Goal: Task Accomplishment & Management: Manage account settings

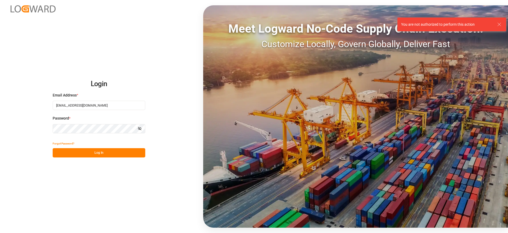
click at [128, 154] on button "Log In" at bounding box center [99, 152] width 93 height 9
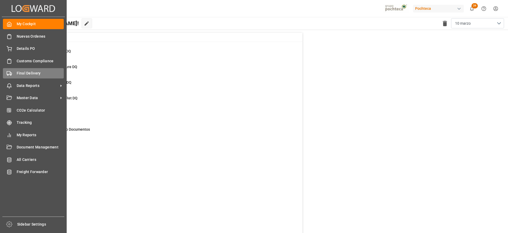
click at [33, 74] on span "Final Delivery" at bounding box center [40, 73] width 47 height 6
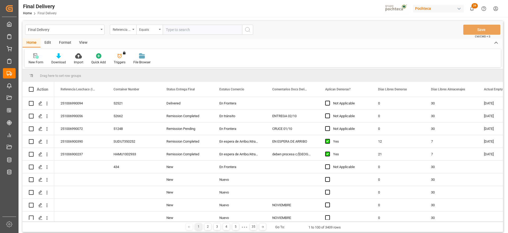
click at [172, 30] on input "text" at bounding box center [202, 30] width 79 height 10
type input "251006900240"
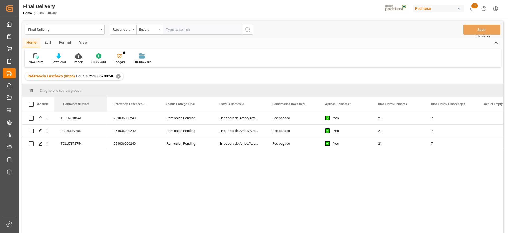
drag, startPoint x: 126, startPoint y: 107, endPoint x: 35, endPoint y: 111, distance: 91.2
click at [123, 116] on div "251006900240" at bounding box center [133, 118] width 53 height 12
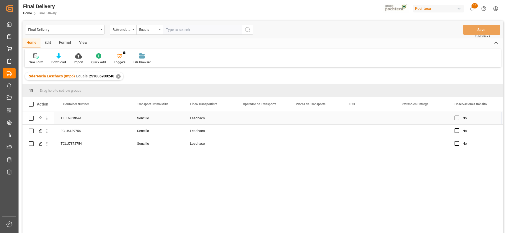
scroll to position [0, 1989]
click at [208, 117] on div "Press SPACE to select this row." at bounding box center [210, 118] width 53 height 12
click at [212, 118] on div "Press SPACE to select this row." at bounding box center [210, 118] width 53 height 12
click at [212, 118] on input "Press SPACE to select this row." at bounding box center [210, 121] width 44 height 10
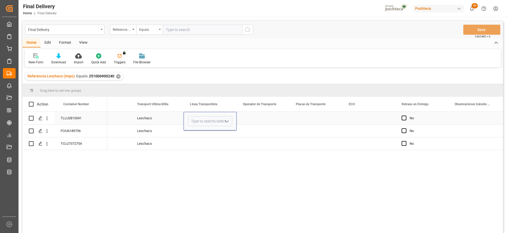
click at [212, 118] on input "Press SPACE to select this row." at bounding box center [210, 121] width 44 height 10
type input "TLH"
click at [249, 121] on div "Press SPACE to select this row." at bounding box center [263, 118] width 53 height 12
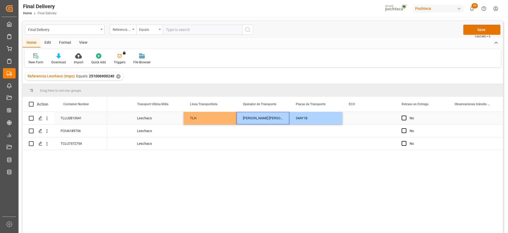
click at [361, 117] on div "Press SPACE to select this row." at bounding box center [369, 118] width 53 height 12
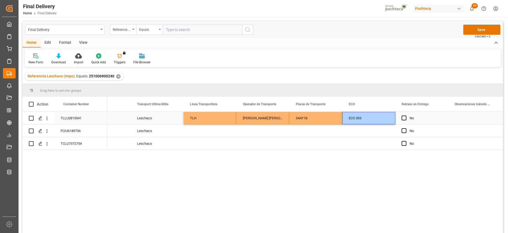
click at [443, 120] on div "No" at bounding box center [422, 118] width 53 height 12
click at [474, 30] on button "Save" at bounding box center [482, 30] width 37 height 10
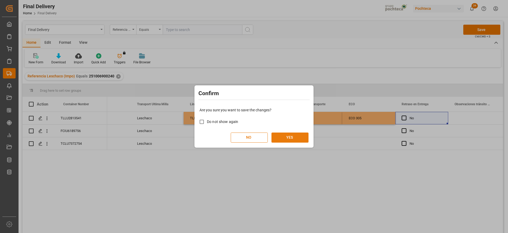
click at [287, 135] on button "YES" at bounding box center [290, 137] width 37 height 10
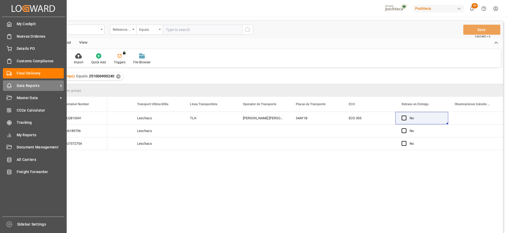
click at [33, 80] on div "Data Reports Data Reports" at bounding box center [33, 85] width 61 height 10
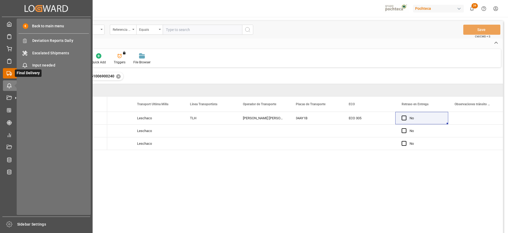
click at [11, 73] on polygon at bounding box center [11, 74] width 2 height 2
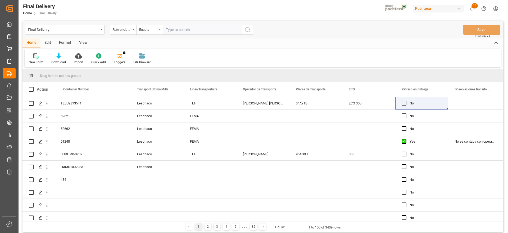
click at [186, 28] on input "text" at bounding box center [202, 30] width 79 height 10
paste input "251006900169"
type input "251006900169"
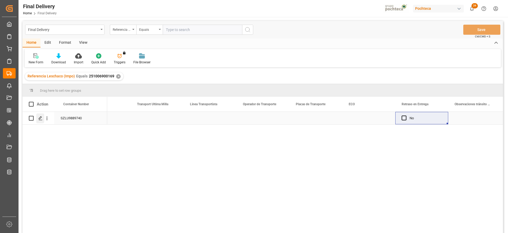
click at [38, 118] on icon "Press SPACE to select this row." at bounding box center [40, 118] width 4 height 4
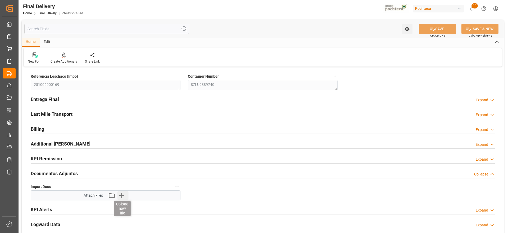
click at [122, 191] on icon "button" at bounding box center [121, 195] width 8 height 8
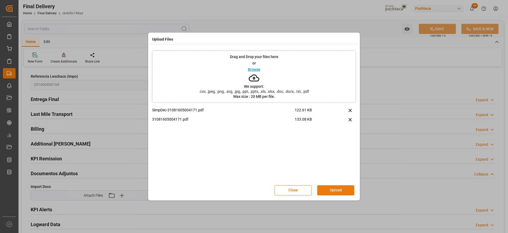
click at [338, 193] on button "Upload" at bounding box center [336, 190] width 37 height 10
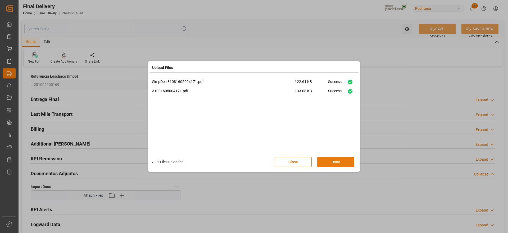
click at [340, 163] on button "Done" at bounding box center [336, 162] width 37 height 10
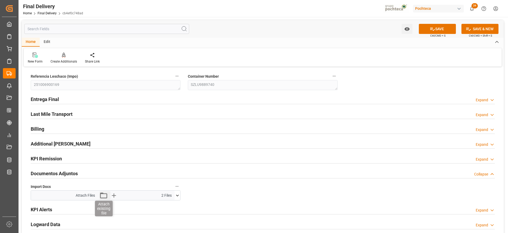
click at [102, 196] on icon "button" at bounding box center [103, 195] width 8 height 8
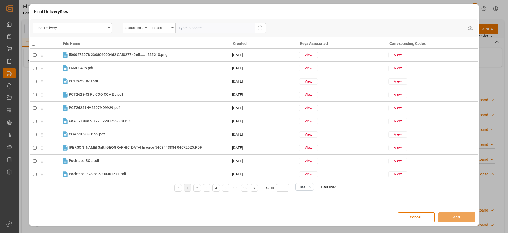
click at [195, 27] on input "text" at bounding box center [215, 28] width 79 height 10
click at [86, 25] on div "Final Delivery" at bounding box center [70, 27] width 71 height 7
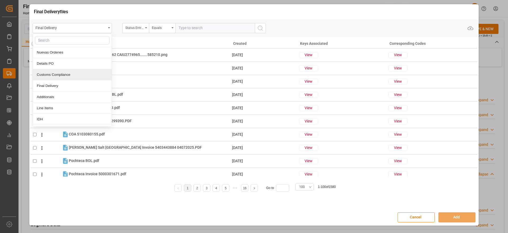
click at [73, 69] on div "Customs Compliance" at bounding box center [72, 74] width 79 height 11
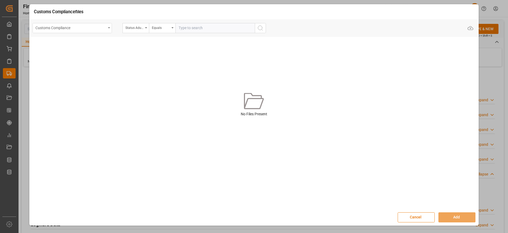
click at [92, 27] on div "Customs Compliance" at bounding box center [70, 27] width 71 height 7
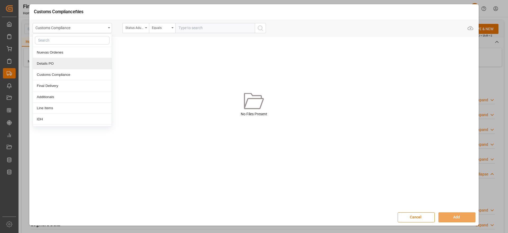
click at [78, 64] on div "Details PO" at bounding box center [72, 63] width 79 height 11
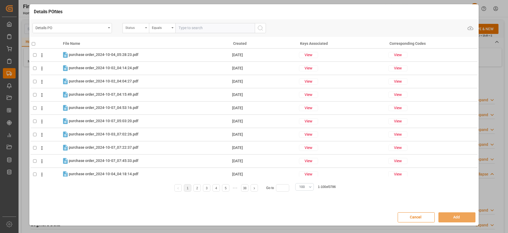
click at [134, 31] on div "Status" at bounding box center [136, 28] width 26 height 10
click at [137, 39] on input "text" at bounding box center [162, 40] width 75 height 8
type input "orde"
click at [153, 49] on div "Orden de Compra nuevo" at bounding box center [162, 52] width 79 height 11
drag, startPoint x: 203, startPoint y: 33, endPoint x: 200, endPoint y: 25, distance: 8.6
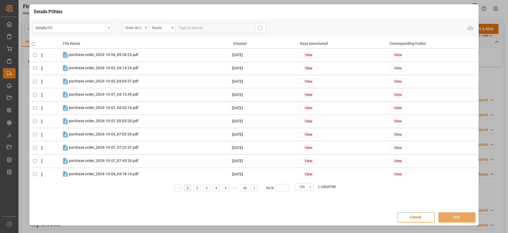
click at [201, 30] on div "Details PO Orden de Compra nuevo Equals Upload" at bounding box center [254, 27] width 449 height 17
click at [200, 25] on input "text" at bounding box center [215, 28] width 79 height 10
paste input "5000307885"
type input "5000307885"
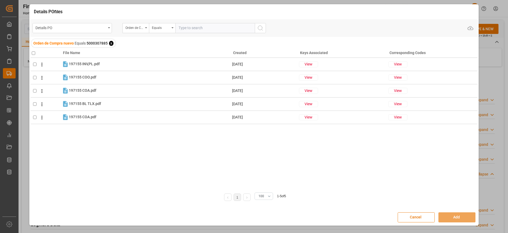
click at [33, 55] on th at bounding box center [45, 52] width 31 height 12
click at [34, 53] on input "checkbox" at bounding box center [33, 52] width 3 height 3
checkbox input "true"
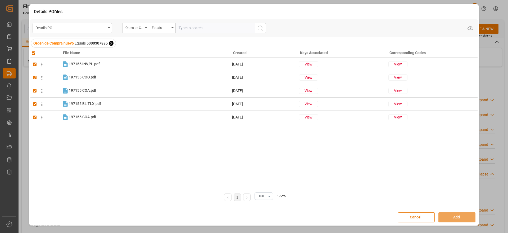
checkbox input "true"
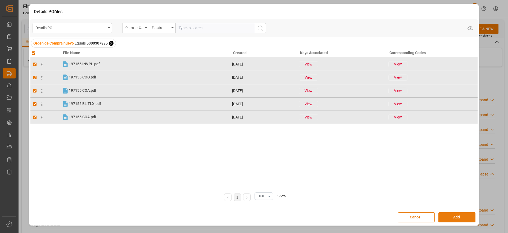
click at [462, 216] on button "Add" at bounding box center [457, 217] width 37 height 10
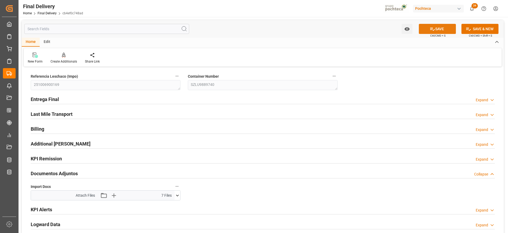
click at [441, 26] on button "SAVE" at bounding box center [437, 29] width 37 height 10
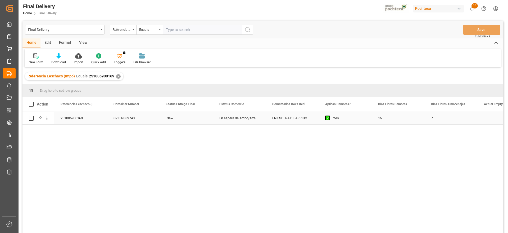
click at [350, 117] on div "Yes" at bounding box center [349, 118] width 32 height 12
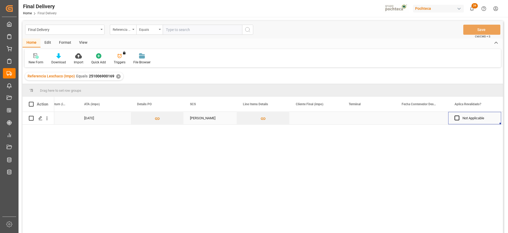
scroll to position [0, 506]
click at [319, 116] on div "Press SPACE to select this row." at bounding box center [316, 118] width 53 height 12
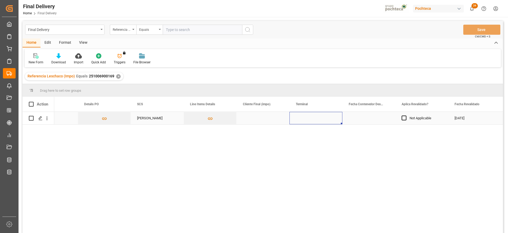
click at [319, 116] on div "Press SPACE to select this row." at bounding box center [316, 118] width 53 height 12
click at [318, 116] on input "Press SPACE to select this row." at bounding box center [316, 121] width 44 height 10
type input "CONTECON"
click at [358, 114] on div "Press SPACE to select this row." at bounding box center [369, 118] width 53 height 12
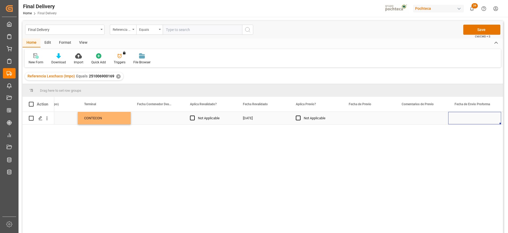
scroll to position [0, 771]
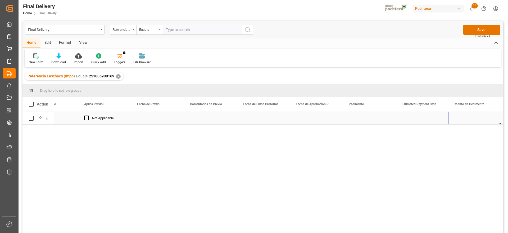
click at [263, 123] on div "Press SPACE to select this row." at bounding box center [263, 118] width 53 height 12
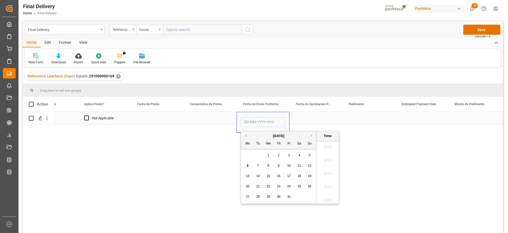
scroll to position [651, 0]
click at [292, 154] on div "3" at bounding box center [289, 155] width 7 height 6
type input "03-10-2025 00:00"
click at [312, 118] on div "Press SPACE to select this row." at bounding box center [316, 118] width 53 height 12
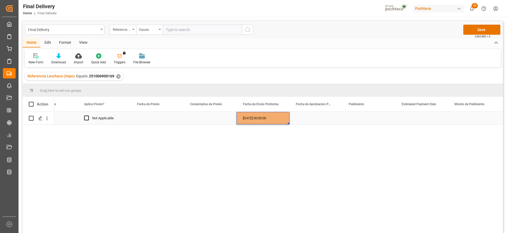
click at [276, 117] on div "03-10-2025 00:00:00" at bounding box center [263, 118] width 53 height 12
click at [318, 118] on div "Press SPACE to select this row." at bounding box center [316, 118] width 53 height 12
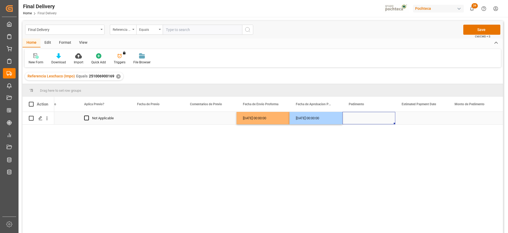
click at [354, 118] on div "Press SPACE to select this row." at bounding box center [369, 118] width 53 height 12
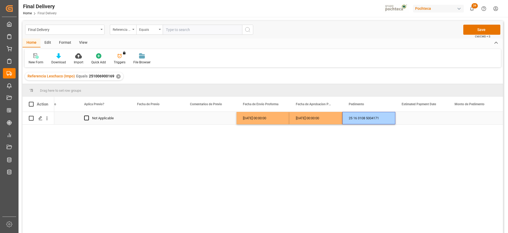
click at [417, 122] on div "Press SPACE to select this row." at bounding box center [422, 118] width 53 height 12
click at [413, 119] on div "Press SPACE to select this row." at bounding box center [422, 118] width 53 height 12
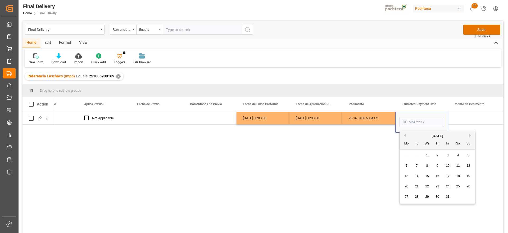
click at [408, 165] on span "6" at bounding box center [407, 166] width 2 height 4
type input "[DATE]"
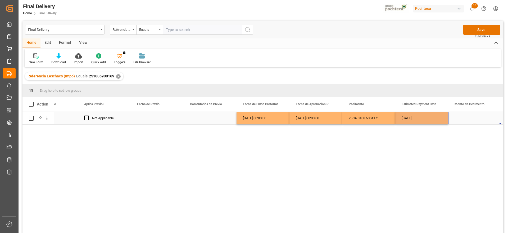
click at [465, 121] on div "Press SPACE to select this row." at bounding box center [475, 118] width 53 height 12
click at [432, 118] on div "[DATE]" at bounding box center [422, 118] width 53 height 12
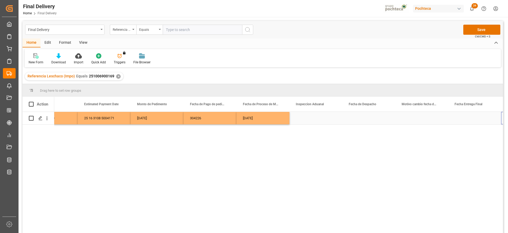
scroll to position [0, 1248]
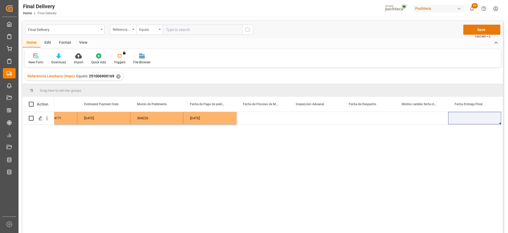
click at [486, 28] on button "Save" at bounding box center [482, 30] width 37 height 10
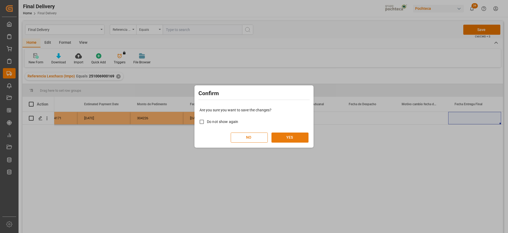
click at [292, 132] on button "YES" at bounding box center [290, 137] width 37 height 10
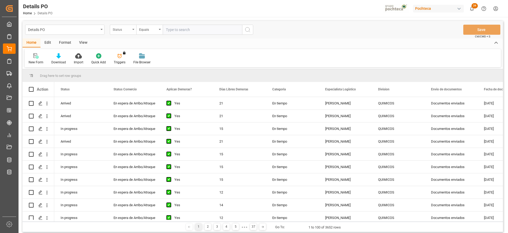
click at [113, 31] on div "Status" at bounding box center [122, 29] width 18 height 6
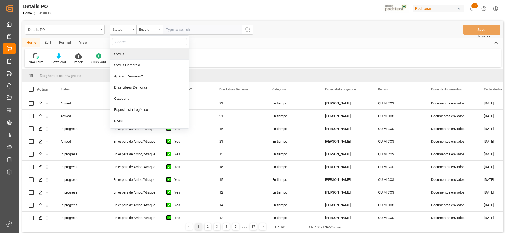
click at [128, 42] on input "text" at bounding box center [149, 42] width 75 height 8
type input "r"
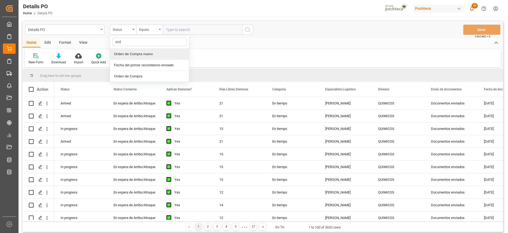
type input "orde"
click at [149, 51] on div "Orden de Compra nuevo" at bounding box center [149, 53] width 79 height 11
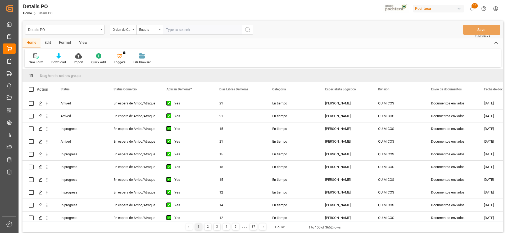
click at [179, 32] on input "text" at bounding box center [202, 30] width 79 height 10
paste input "5000307504"
type input "5000307504"
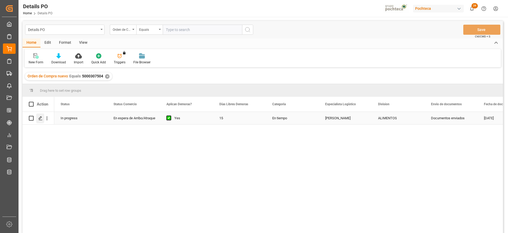
click at [40, 119] on icon "Press SPACE to select this row." at bounding box center [40, 118] width 4 height 4
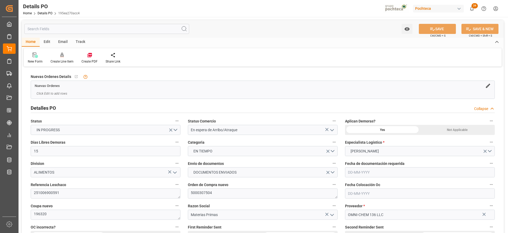
type input "15"
type input "[DATE]"
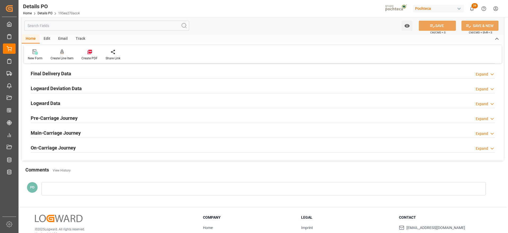
scroll to position [397, 0]
click at [88, 52] on icon at bounding box center [89, 51] width 5 height 5
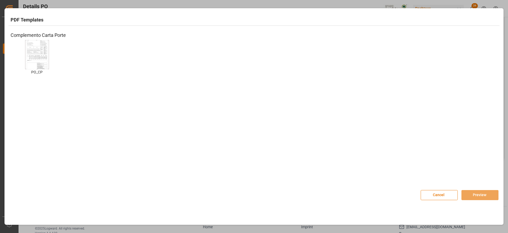
click at [40, 60] on img at bounding box center [36, 54] width 21 height 30
click at [488, 197] on button "Preview" at bounding box center [480, 195] width 37 height 10
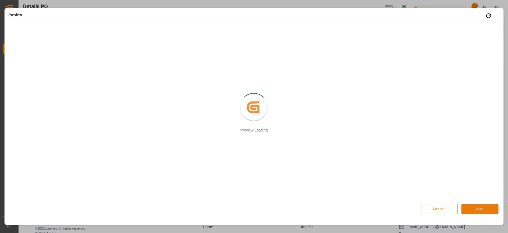
click at [481, 207] on button "Save" at bounding box center [480, 209] width 37 height 10
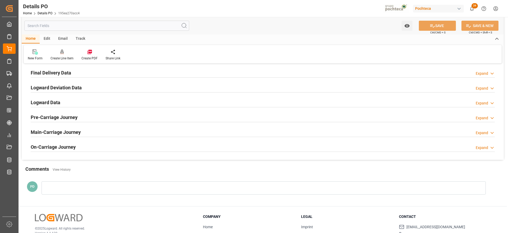
scroll to position [331, 0]
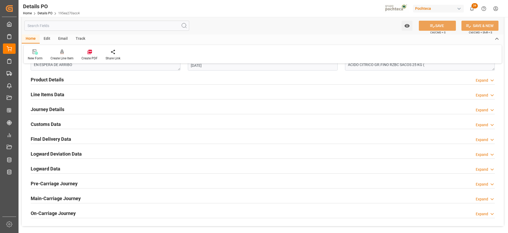
click at [50, 124] on h2 "Customs Data" at bounding box center [46, 123] width 30 height 7
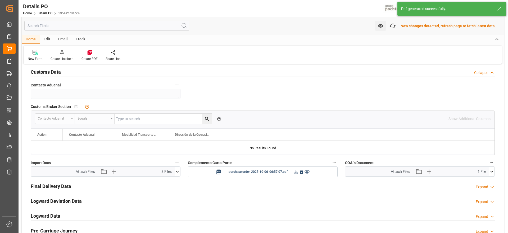
scroll to position [398, 0]
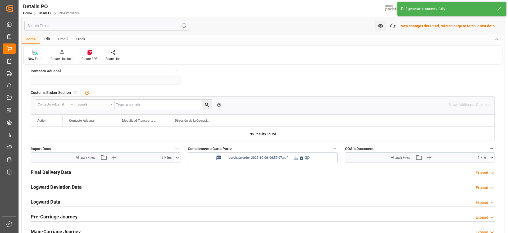
click at [294, 157] on icon at bounding box center [296, 158] width 6 height 6
